Goal: Information Seeking & Learning: Learn about a topic

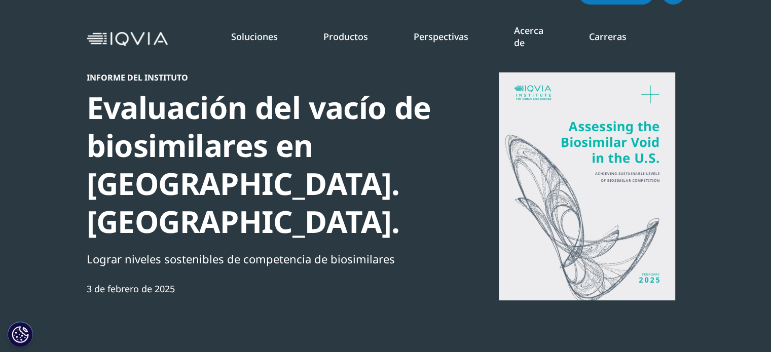
scroll to position [294, 598]
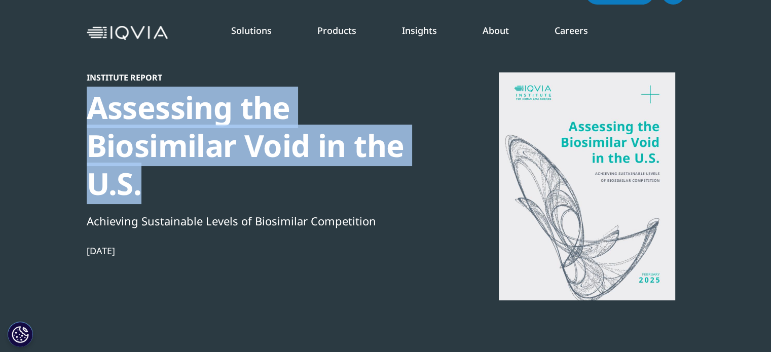
drag, startPoint x: 148, startPoint y: 192, endPoint x: 88, endPoint y: 114, distance: 98.9
click at [88, 114] on div "Assessing the Biosimilar Void in the U.S." at bounding box center [261, 146] width 348 height 114
copy div "Assessing the Biosimilar Void in the U.S."
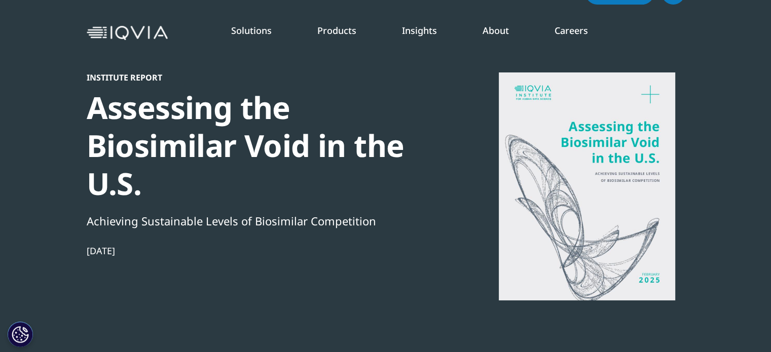
click at [264, 318] on div "Institute Report Assessing the Biosimilar Void in the U.S. Achieving Sustainabl…" at bounding box center [261, 215] width 348 height 286
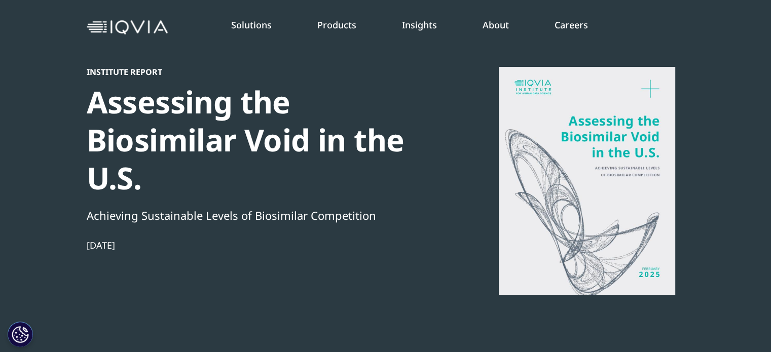
scroll to position [30, 0]
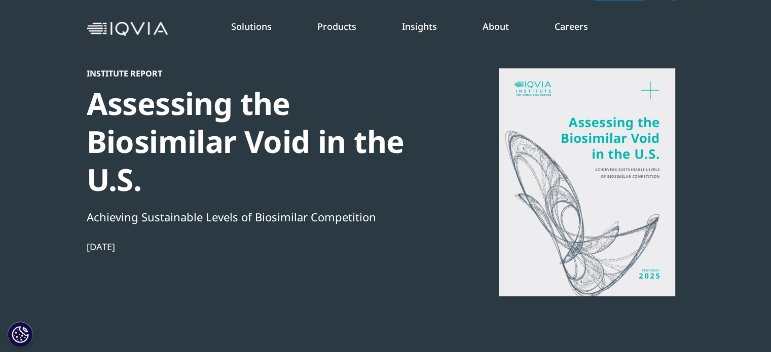
click at [650, 93] on div at bounding box center [587, 182] width 196 height 228
click at [626, 272] on div at bounding box center [587, 182] width 196 height 228
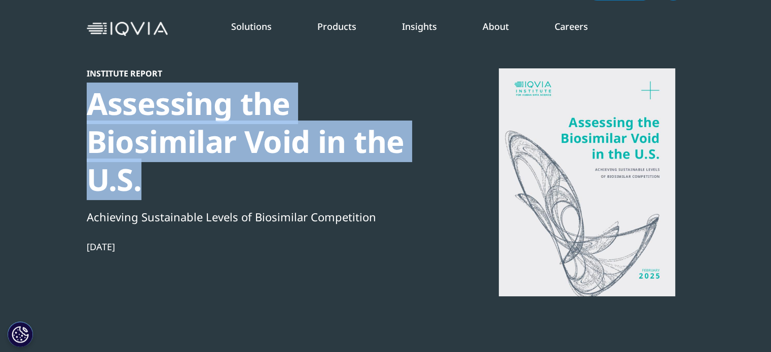
drag, startPoint x: 143, startPoint y: 186, endPoint x: 80, endPoint y: 108, distance: 100.5
click at [80, 108] on section "Institute Report Assessing the Biosimilar Void in the U.S. Achieving Sustainabl…" at bounding box center [385, 175] width 771 height 411
copy div "Assessing the Biosimilar Void in the U.S."
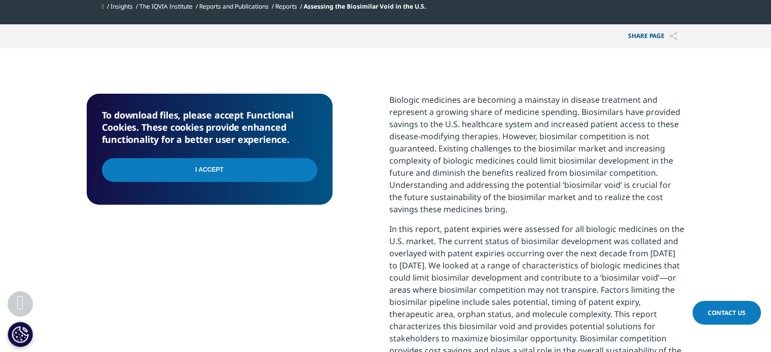
scroll to position [381, 0]
